Goal: Task Accomplishment & Management: Manage account settings

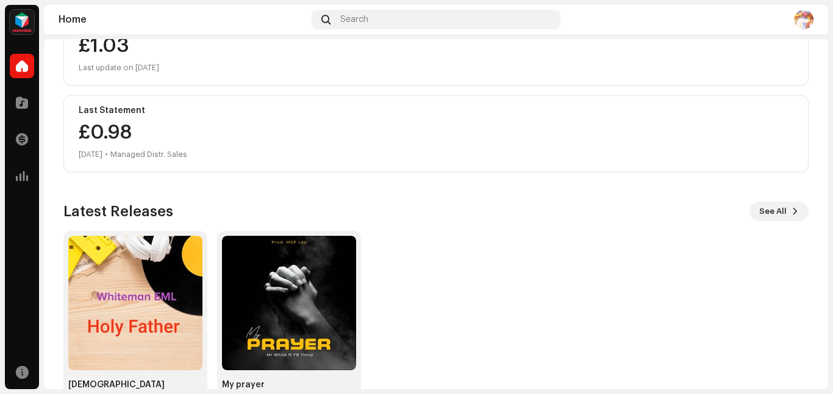
scroll to position [209, 0]
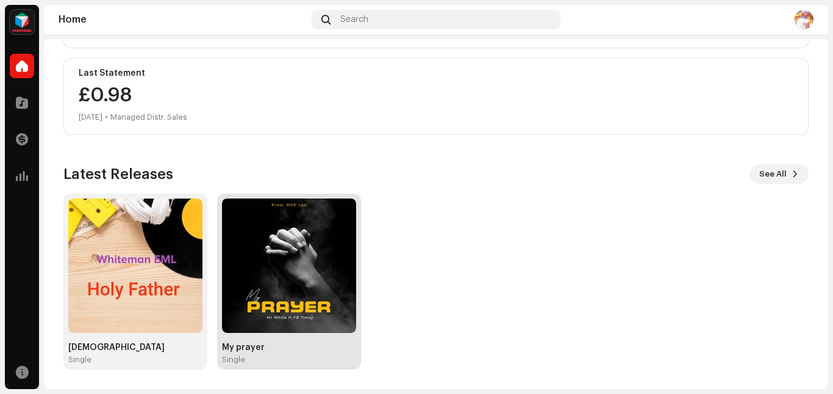
click at [322, 274] on img at bounding box center [289, 265] width 134 height 134
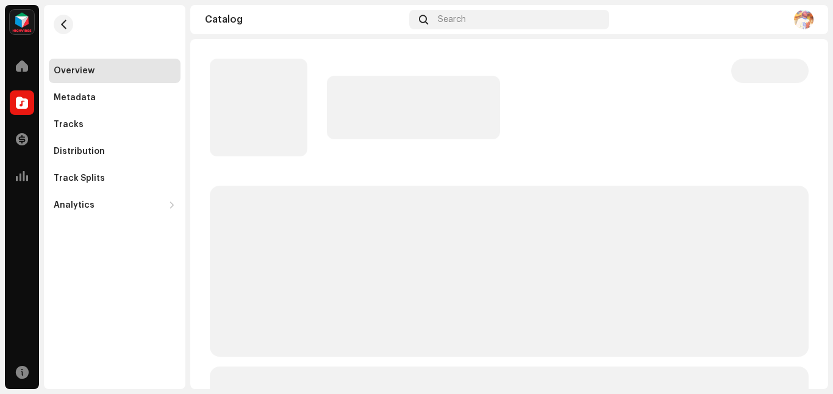
drag, startPoint x: 386, startPoint y: 182, endPoint x: 636, endPoint y: 96, distance: 265.1
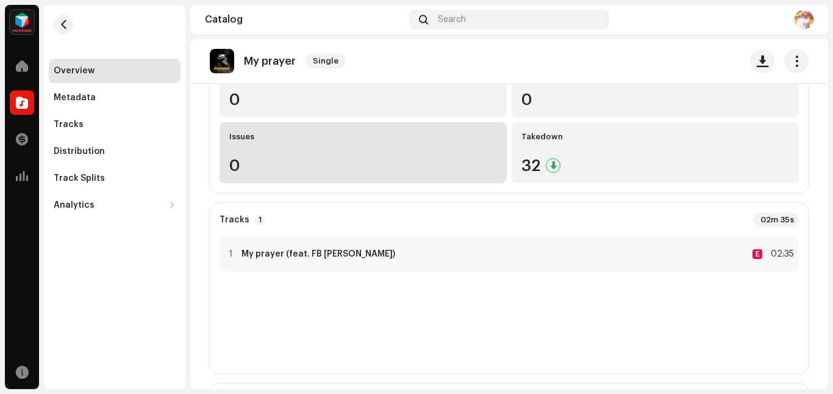
scroll to position [183, 0]
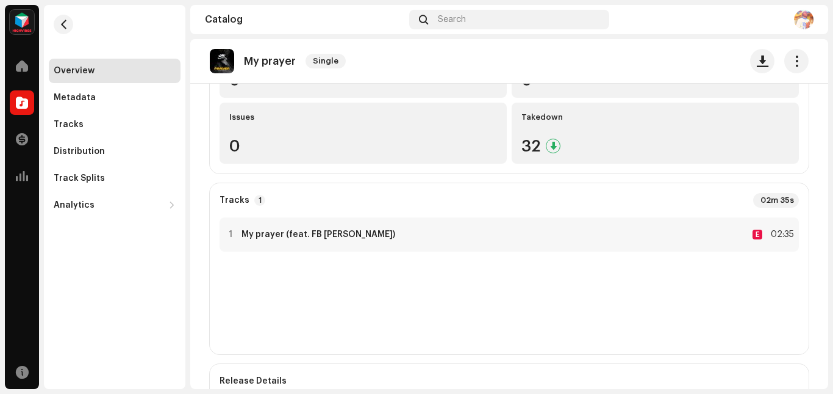
click at [575, 128] on re-o-release-hero "My prayer Single My prayer Single [PERSON_NAME] EML +1 EML Music Empire 7316478…" at bounding box center [509, 88] width 638 height 98
click at [417, 317] on div "1 My prayer (feat. FB [PERSON_NAME]) E 02:35" at bounding box center [510, 280] width 580 height 127
click at [562, 120] on re-o-release-hero "My prayer Single My prayer Single [PERSON_NAME] EML +1 EML Music Empire 7316478…" at bounding box center [509, 88] width 638 height 98
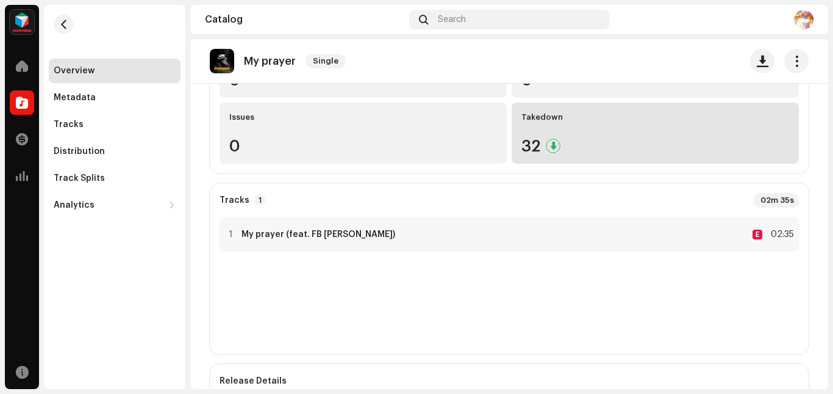
click at [535, 140] on div "32" at bounding box center [656, 146] width 268 height 16
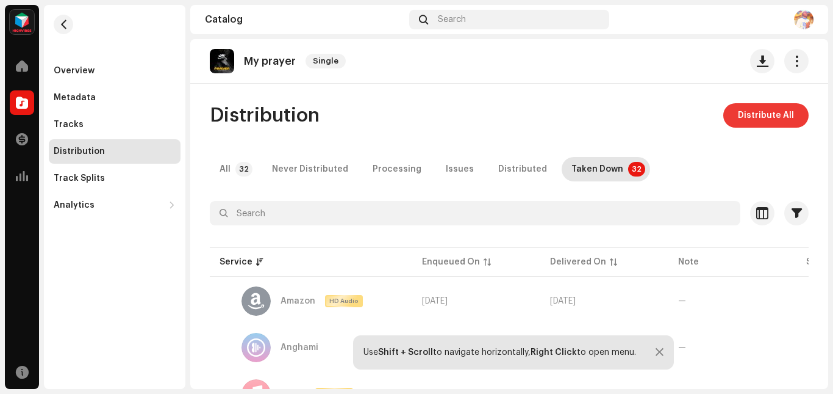
click at [765, 116] on span "Distribute All" at bounding box center [766, 115] width 56 height 24
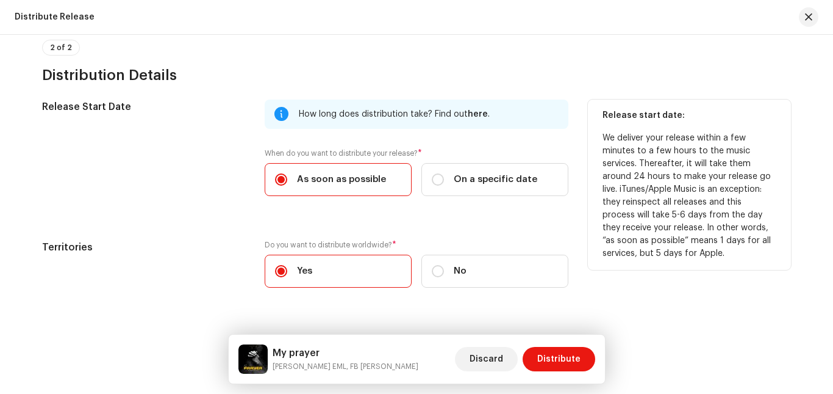
scroll to position [243, 0]
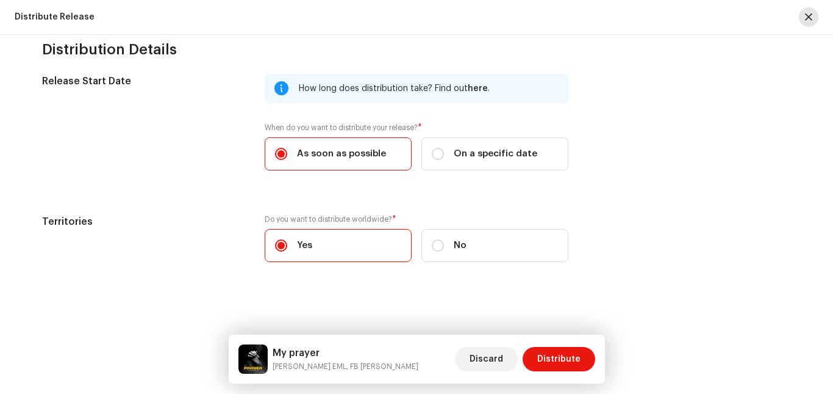
click at [807, 13] on span "button" at bounding box center [808, 17] width 7 height 10
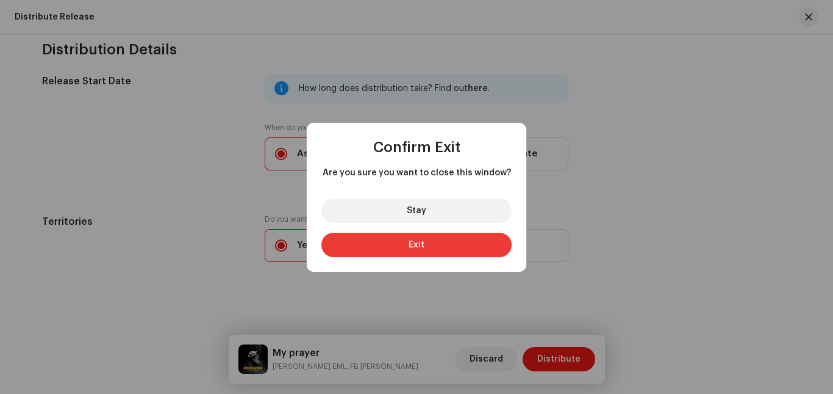
click at [427, 242] on button "Exit" at bounding box center [417, 244] width 190 height 24
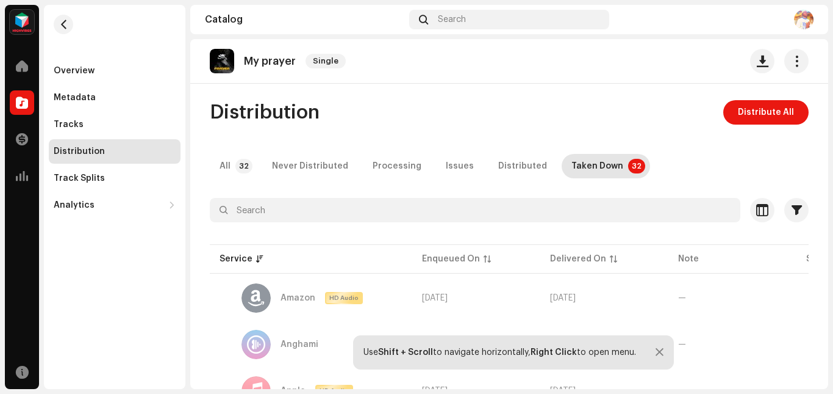
scroll to position [0, 0]
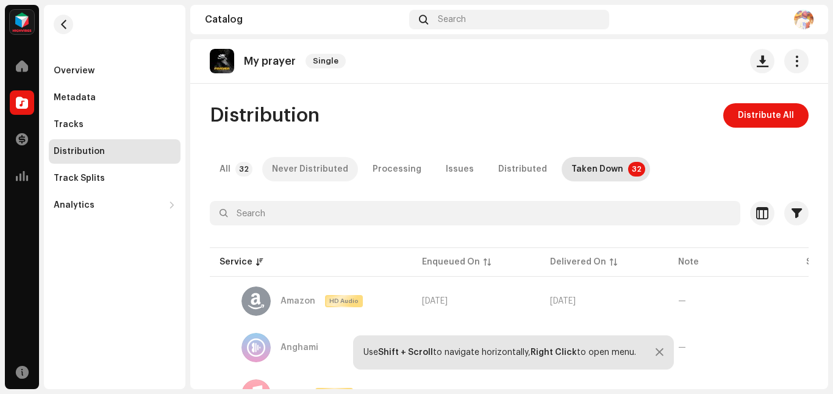
click at [299, 168] on div "Never Distributed" at bounding box center [310, 169] width 76 height 24
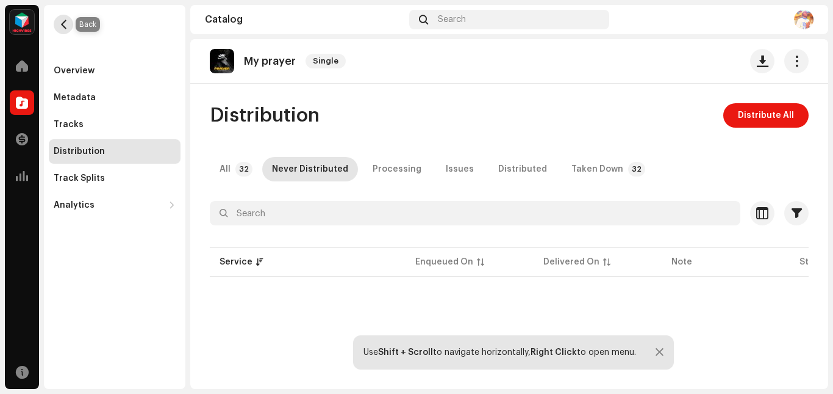
click at [57, 24] on button "button" at bounding box center [64, 25] width 20 height 20
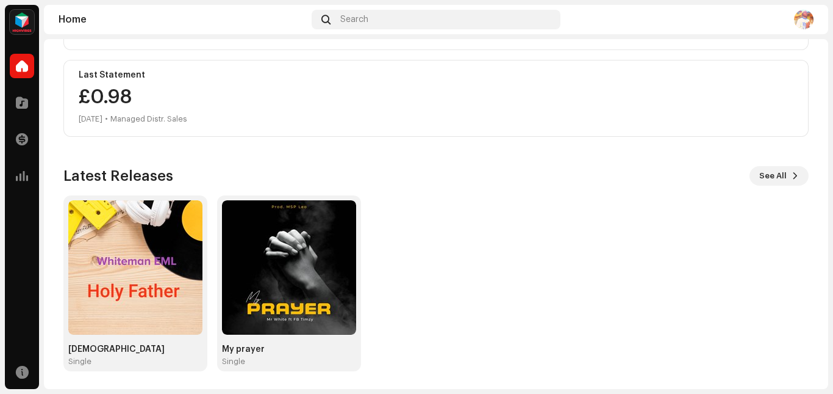
scroll to position [209, 0]
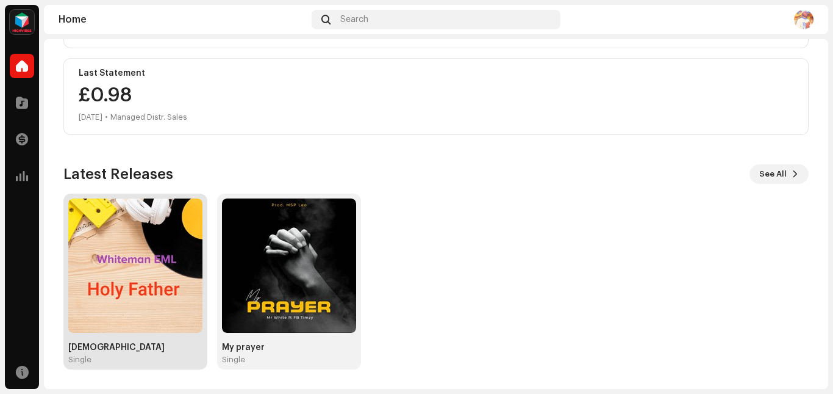
click at [139, 300] on img at bounding box center [135, 265] width 134 height 134
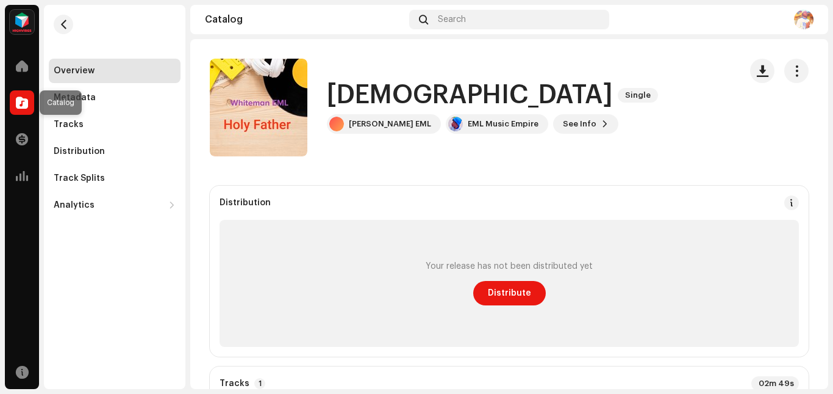
click at [24, 106] on span at bounding box center [22, 103] width 12 height 10
